Goal: Task Accomplishment & Management: Complete application form

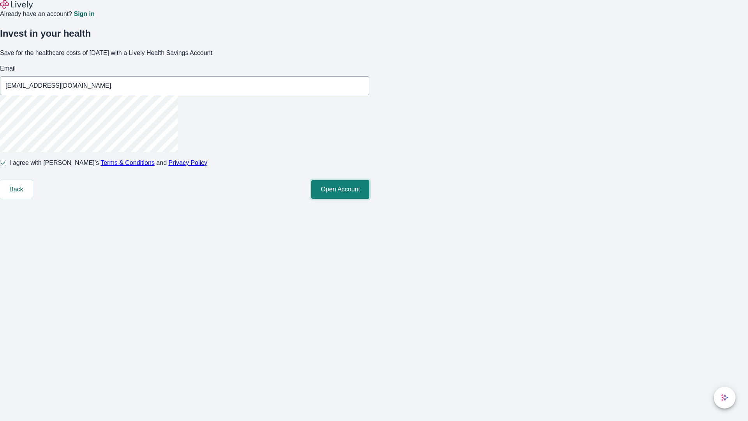
click at [369, 199] on button "Open Account" at bounding box center [340, 189] width 58 height 19
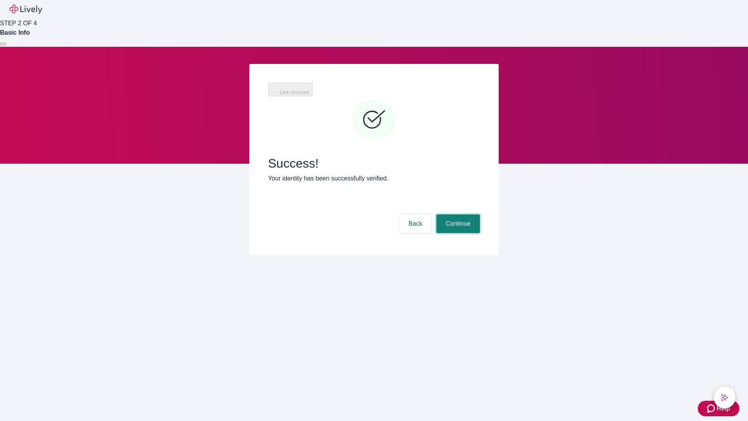
click at [457, 214] on button "Continue" at bounding box center [458, 223] width 44 height 19
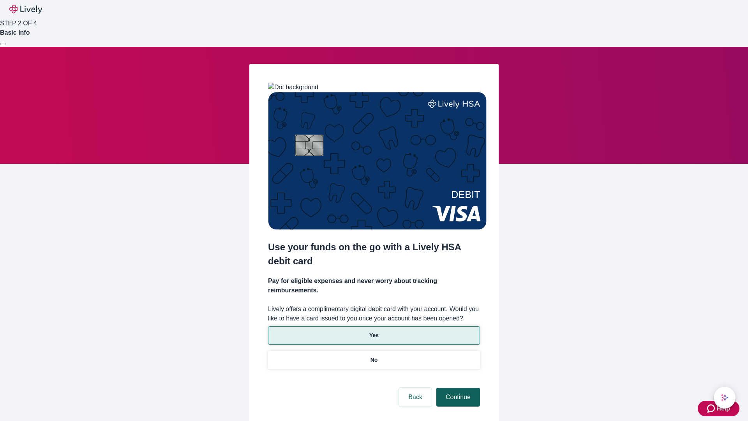
click at [374, 331] on p "Yes" at bounding box center [373, 335] width 9 height 8
click at [457, 388] on button "Continue" at bounding box center [458, 397] width 44 height 19
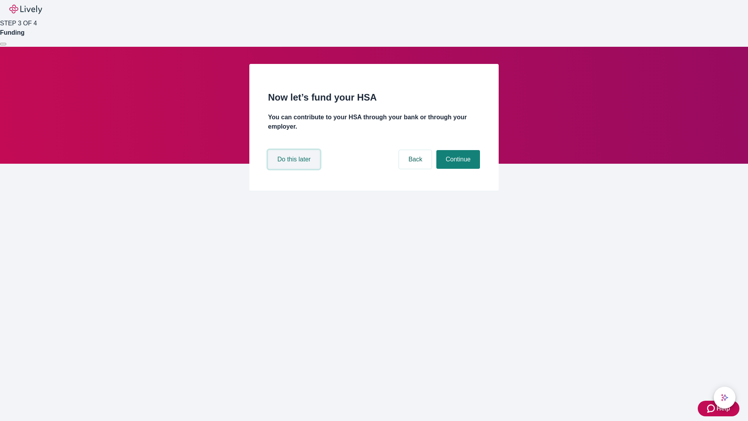
click at [295, 169] on button "Do this later" at bounding box center [294, 159] width 52 height 19
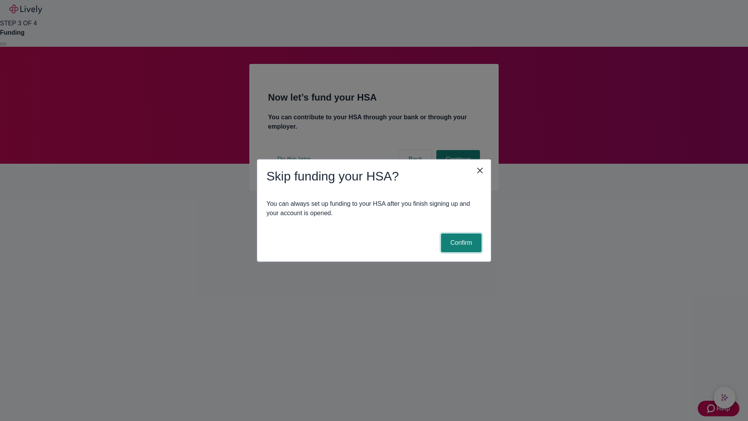
click at [460, 243] on button "Confirm" at bounding box center [461, 242] width 41 height 19
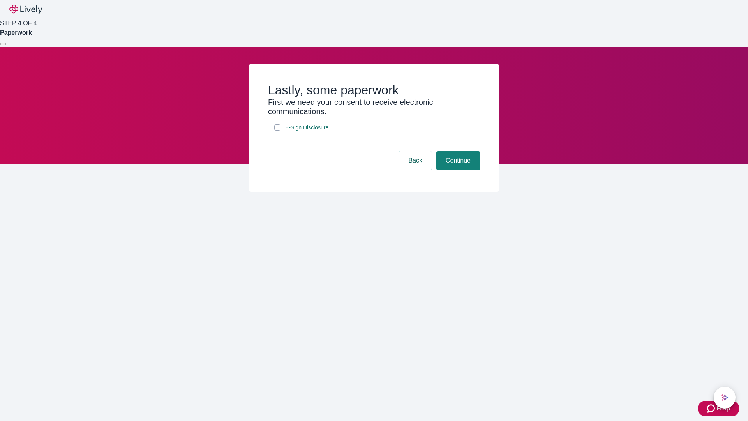
click at [277, 130] on input "E-Sign Disclosure" at bounding box center [277, 127] width 6 height 6
checkbox input "true"
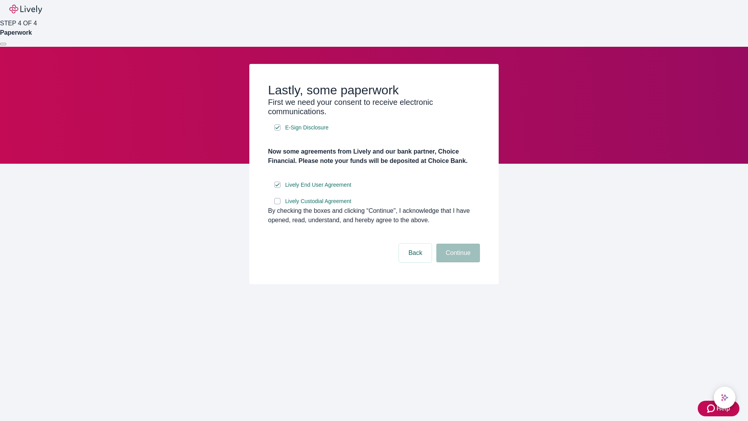
click at [277, 204] on input "Lively Custodial Agreement" at bounding box center [277, 201] width 6 height 6
checkbox input "true"
click at [457, 262] on button "Continue" at bounding box center [458, 252] width 44 height 19
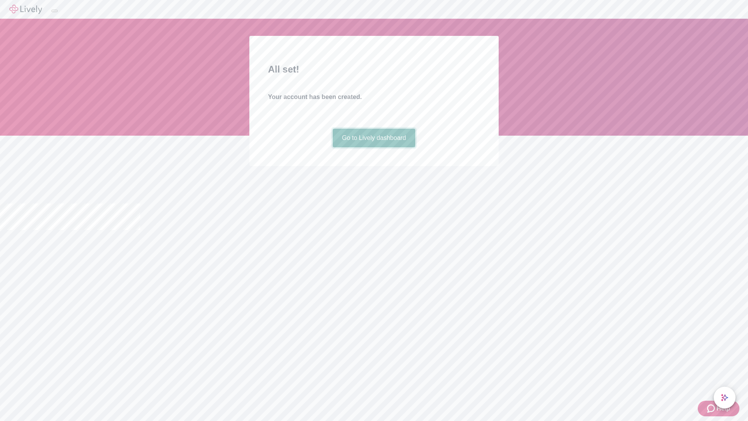
click at [374, 147] on link "Go to Lively dashboard" at bounding box center [374, 138] width 83 height 19
